Goal: Find specific fact: Find specific page/section

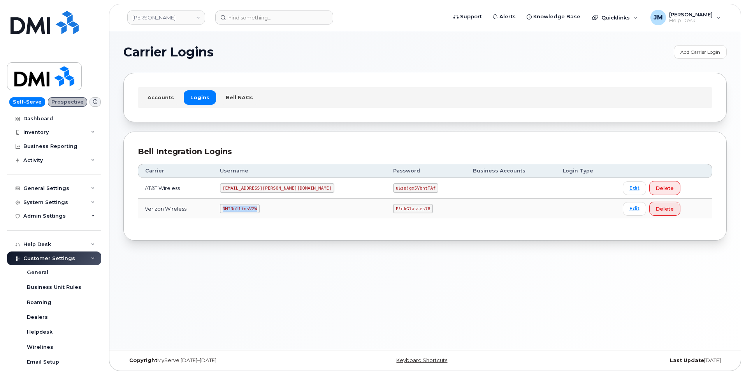
drag, startPoint x: 269, startPoint y: 209, endPoint x: 237, endPoint y: 209, distance: 31.1
click at [237, 209] on code "DMIRollinsVZW" at bounding box center [240, 208] width 40 height 9
copy code "DMIRollinsVZW"
drag, startPoint x: 379, startPoint y: 209, endPoint x: 348, endPoint y: 209, distance: 30.7
click at [393, 209] on code "P!nkGlasses78" at bounding box center [413, 208] width 40 height 9
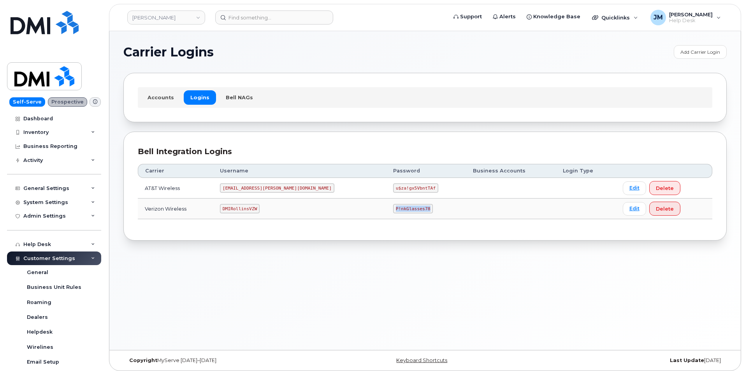
copy code "P!nkGlasses78"
